Goal: Task Accomplishment & Management: Complete application form

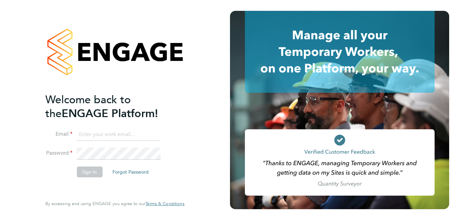
type input "[EMAIL_ADDRESS][DOMAIN_NAME]"
click at [93, 171] on button "Sign In" at bounding box center [90, 172] width 26 height 11
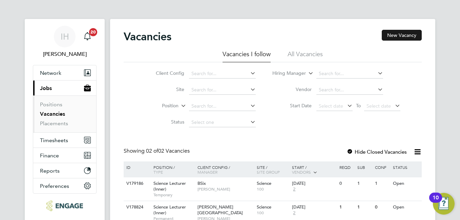
click at [397, 36] on button "New Vacancy" at bounding box center [402, 35] width 40 height 11
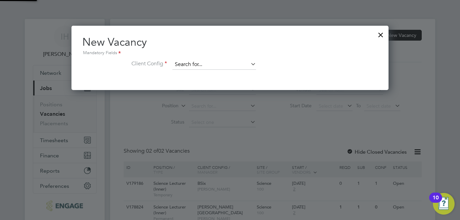
scroll to position [64, 317]
click at [216, 63] on input at bounding box center [214, 65] width 84 height 10
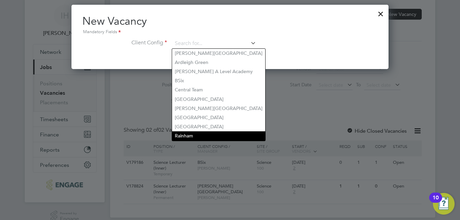
scroll to position [33, 0]
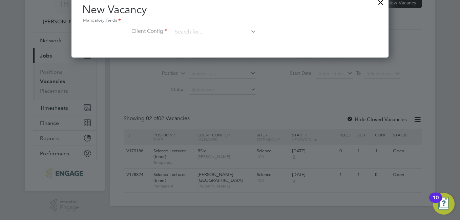
click at [276, 37] on li "Client Config" at bounding box center [229, 35] width 295 height 17
click at [202, 32] on input at bounding box center [214, 32] width 84 height 10
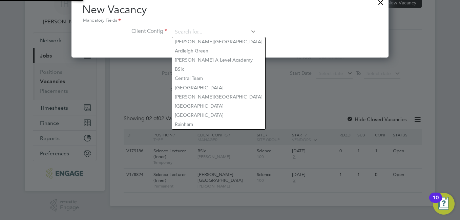
click at [249, 31] on icon at bounding box center [249, 31] width 0 height 9
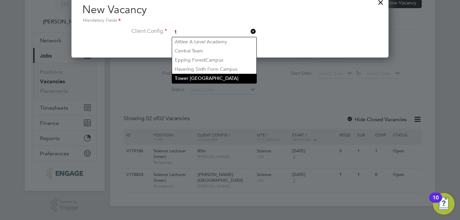
click at [207, 77] on li "T ower Hamlets Campus" at bounding box center [214, 78] width 84 height 9
type input "Tower Hamlets Campus"
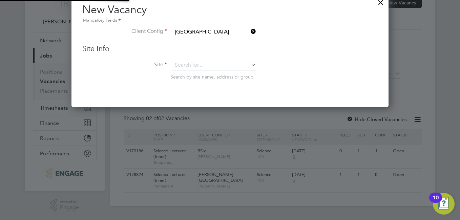
scroll to position [115, 317]
click at [249, 66] on icon at bounding box center [249, 64] width 0 height 9
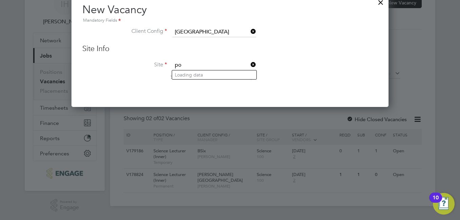
type input "p"
click at [207, 74] on li "Sc ience" at bounding box center [214, 74] width 84 height 9
type input "Science"
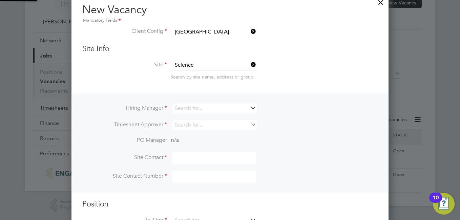
scroll to position [254, 317]
click at [247, 104] on input at bounding box center [214, 109] width 84 height 10
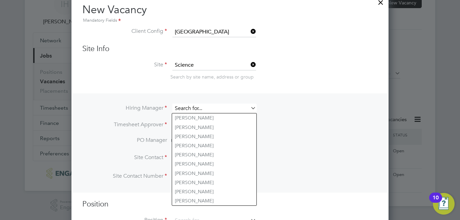
click at [229, 108] on input at bounding box center [214, 109] width 84 height 10
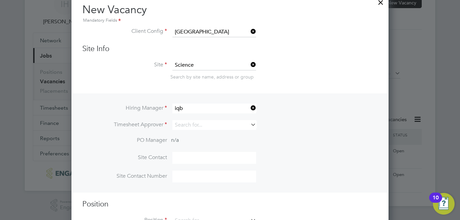
click at [188, 117] on li "Iqb al Hussain" at bounding box center [214, 118] width 84 height 9
type input "Iqbal Hussain"
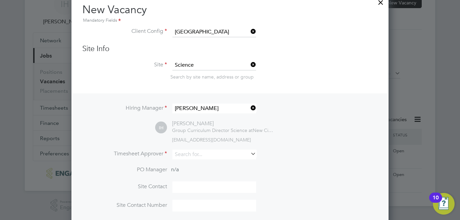
click at [249, 155] on icon at bounding box center [249, 153] width 0 height 9
click at [197, 167] on li "Iqba l Hussain" at bounding box center [214, 164] width 84 height 9
type input "Iqbal Hussain"
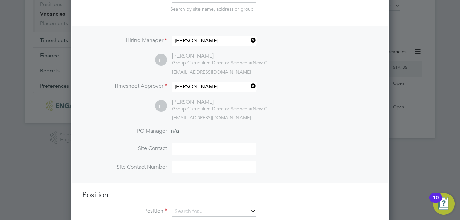
scroll to position [118, 0]
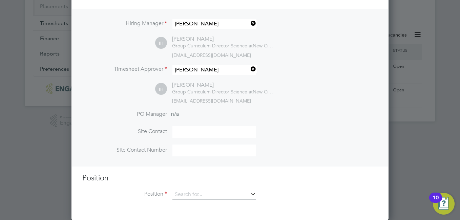
click at [249, 196] on icon at bounding box center [249, 193] width 0 height 9
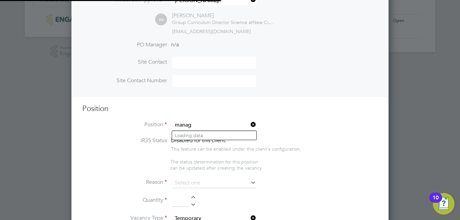
scroll to position [1044, 317]
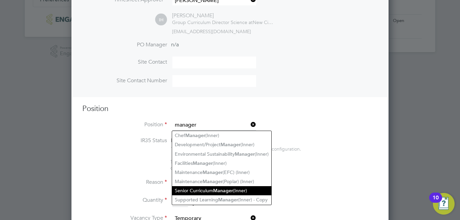
click at [210, 186] on li "Senior Curriculum Manager (Inner)" at bounding box center [221, 190] width 99 height 9
type input "Senior Curriculum Manager (Inner)"
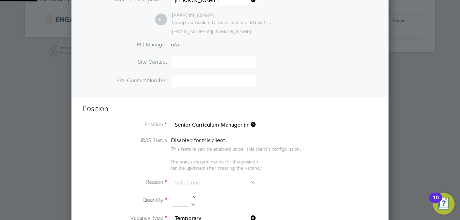
type textarea "PURPOSE OF JOB: • To have responsibility for courses and defined operational is…"
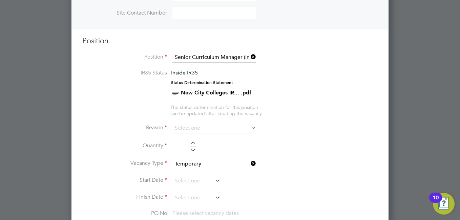
scroll to position [322, 0]
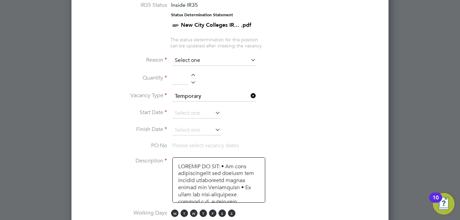
click at [247, 63] on input at bounding box center [214, 61] width 84 height 10
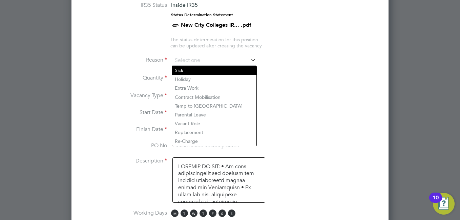
click at [240, 70] on li "Sick" at bounding box center [214, 70] width 84 height 9
type input "Sick"
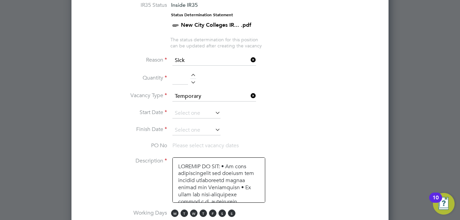
click at [183, 79] on input at bounding box center [180, 79] width 16 height 12
drag, startPoint x: 192, startPoint y: 74, endPoint x: 195, endPoint y: 76, distance: 3.8
click at [192, 74] on div at bounding box center [193, 76] width 6 height 5
click at [195, 81] on div at bounding box center [193, 81] width 6 height 5
type input "1"
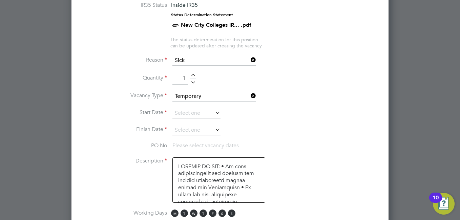
click at [214, 113] on icon at bounding box center [214, 112] width 0 height 9
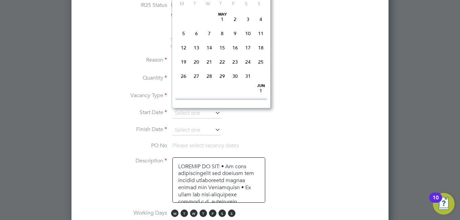
scroll to position [264, 0]
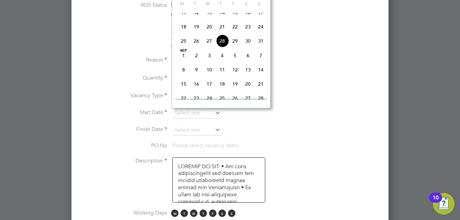
click at [186, 62] on span "Sep 1" at bounding box center [183, 55] width 13 height 13
type input "01 Sep 2025"
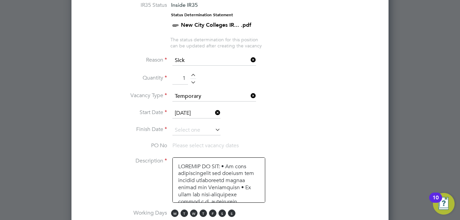
click at [214, 130] on icon at bounding box center [214, 129] width 0 height 9
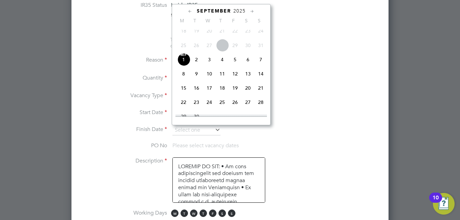
click at [252, 10] on icon at bounding box center [252, 11] width 6 height 7
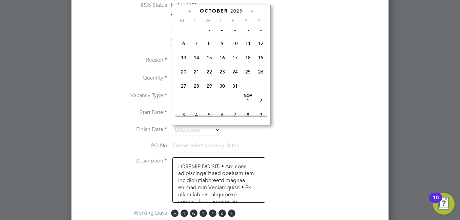
click at [237, 78] on span "24" at bounding box center [235, 71] width 13 height 13
type input "24 Oct 2025"
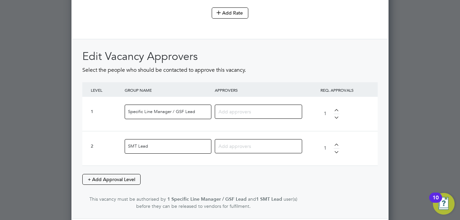
scroll to position [864, 0]
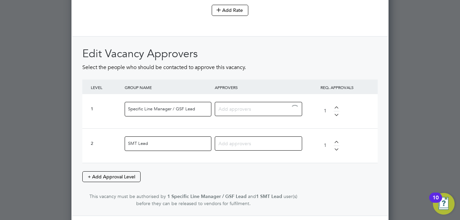
click at [272, 113] on input at bounding box center [256, 108] width 75 height 9
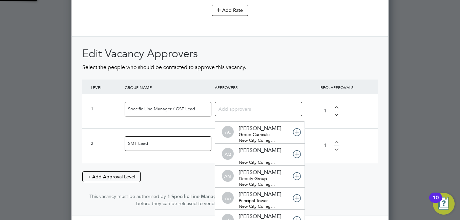
scroll to position [7, 48]
type input "iqba"
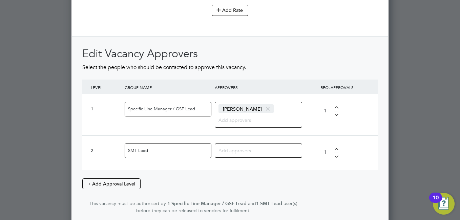
scroll to position [1100, 317]
click at [236, 151] on input at bounding box center [256, 150] width 75 height 9
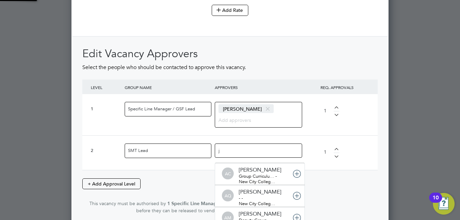
scroll to position [0, 0]
type input "janet"
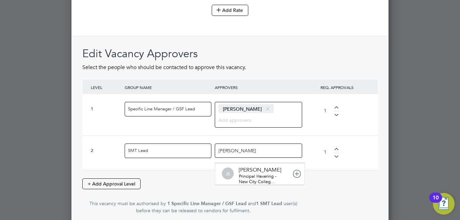
click at [250, 174] on div "JS Janet Smith Principal Havering - New City Colleg…" at bounding box center [260, 174] width 90 height 22
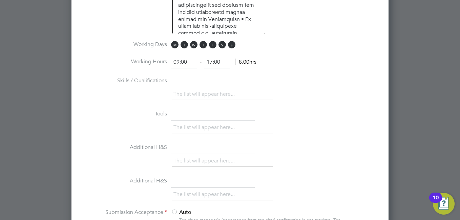
click at [185, 84] on input "text" at bounding box center [213, 81] width 84 height 12
click at [191, 96] on li "The list will appear here..." at bounding box center [205, 94] width 64 height 9
click at [187, 83] on input "text" at bounding box center [213, 81] width 84 height 12
type input "d"
click at [226, 92] on li "The list will appear here..." at bounding box center [205, 94] width 64 height 9
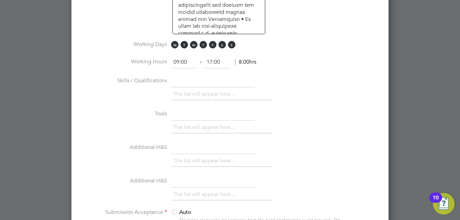
click at [198, 84] on input "text" at bounding box center [213, 81] width 84 height 12
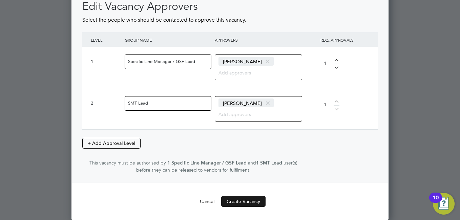
type input "Physics specialist"
click at [247, 198] on button "Create Vacancy" at bounding box center [243, 201] width 44 height 11
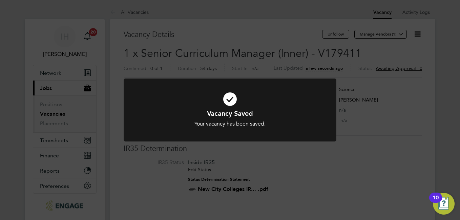
click at [376, 144] on div "Vacancy Saved Your vacancy has been saved. Cancel Okay" at bounding box center [230, 110] width 460 height 220
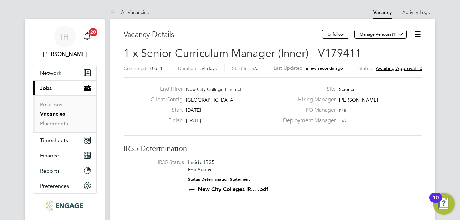
click at [383, 67] on span "Awaiting approval - 0/2" at bounding box center [401, 68] width 51 height 6
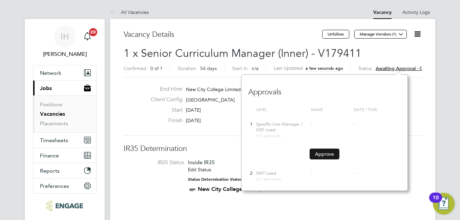
click at [326, 155] on button "Approve" at bounding box center [325, 154] width 30 height 11
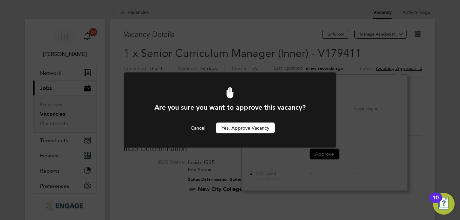
click at [255, 131] on button "Yes, Approve Vacancy" at bounding box center [245, 128] width 59 height 11
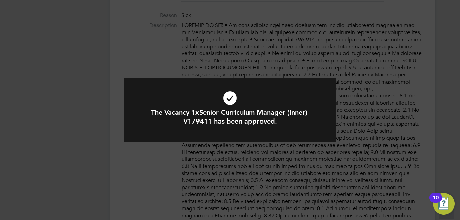
click at [348, 147] on div "The Vacancy 1xSenior Curriculum Manager (Inner)-V179411 has been approved. Canc…" at bounding box center [230, 110] width 460 height 220
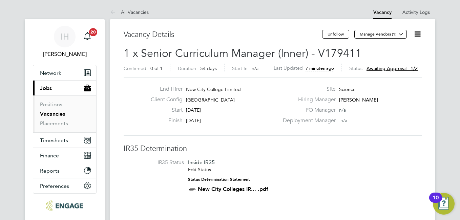
click at [393, 68] on span "Awaiting approval - 1/2" at bounding box center [392, 68] width 51 height 6
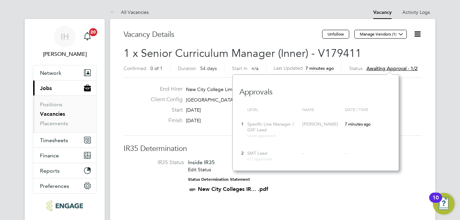
scroll to position [6, 51]
click at [423, 110] on div "PO Manager n/a" at bounding box center [352, 112] width 146 height 11
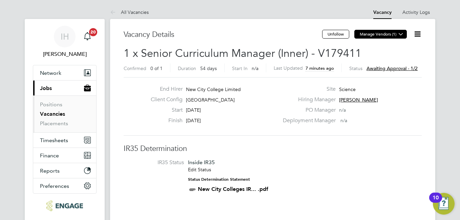
click at [401, 34] on icon at bounding box center [400, 34] width 5 height 5
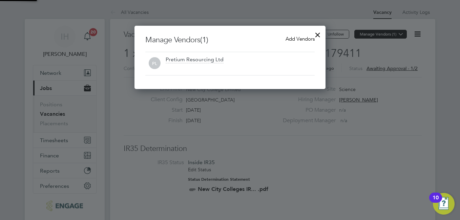
scroll to position [63, 191]
click at [300, 39] on span "Add Vendors" at bounding box center [300, 39] width 29 height 6
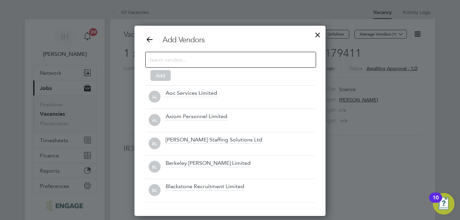
click at [250, 57] on input at bounding box center [225, 59] width 152 height 9
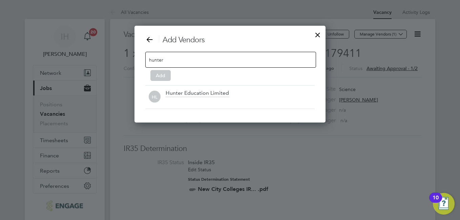
scroll to position [97, 191]
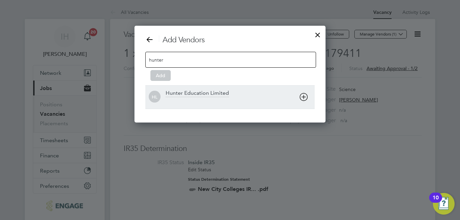
type input "hunter"
click at [201, 92] on div "Hunter Education Limited" at bounding box center [197, 93] width 63 height 7
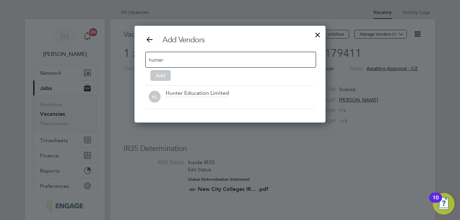
scroll to position [74, 191]
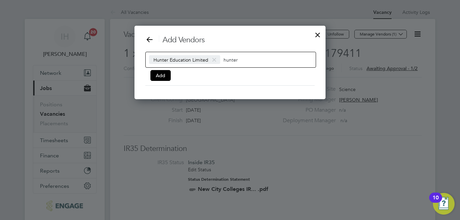
drag, startPoint x: 248, startPoint y: 61, endPoint x: 223, endPoint y: 60, distance: 25.8
click at [224, 60] on input "hunter" at bounding box center [245, 59] width 42 height 9
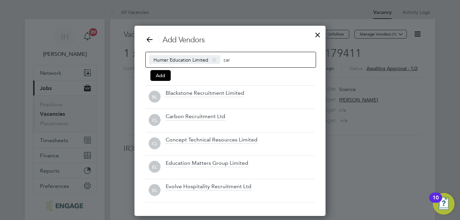
scroll to position [97, 191]
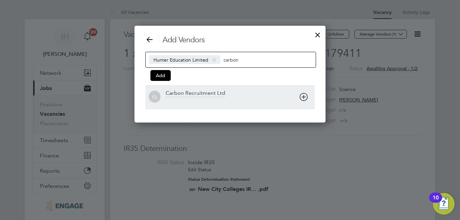
type input "carbon"
click at [191, 91] on div "Carbon Recruitment Ltd" at bounding box center [196, 93] width 60 height 7
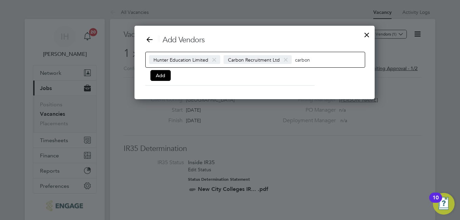
scroll to position [74, 238]
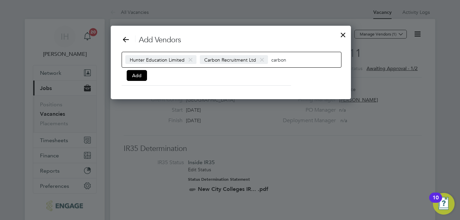
drag, startPoint x: 301, startPoint y: 59, endPoint x: 269, endPoint y: 60, distance: 31.9
click at [269, 60] on div "Hunter Education Limited Carbon Recruitment Ltd carbon" at bounding box center [232, 60] width 220 height 16
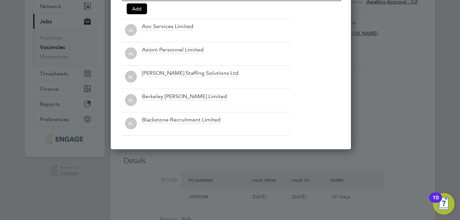
scroll to position [0, 0]
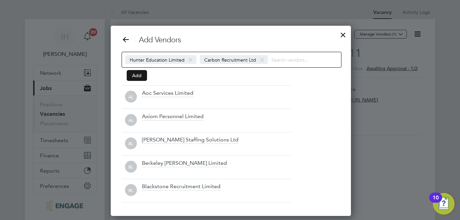
click at [134, 78] on button "Add" at bounding box center [137, 75] width 20 height 11
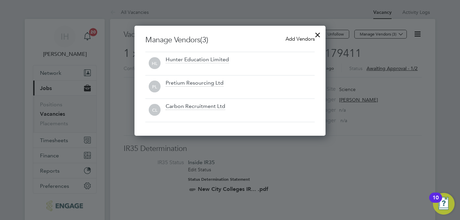
click at [318, 33] on div at bounding box center [318, 33] width 12 height 12
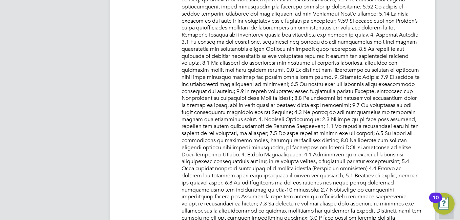
scroll to position [678, 0]
